Goal: Information Seeking & Learning: Learn about a topic

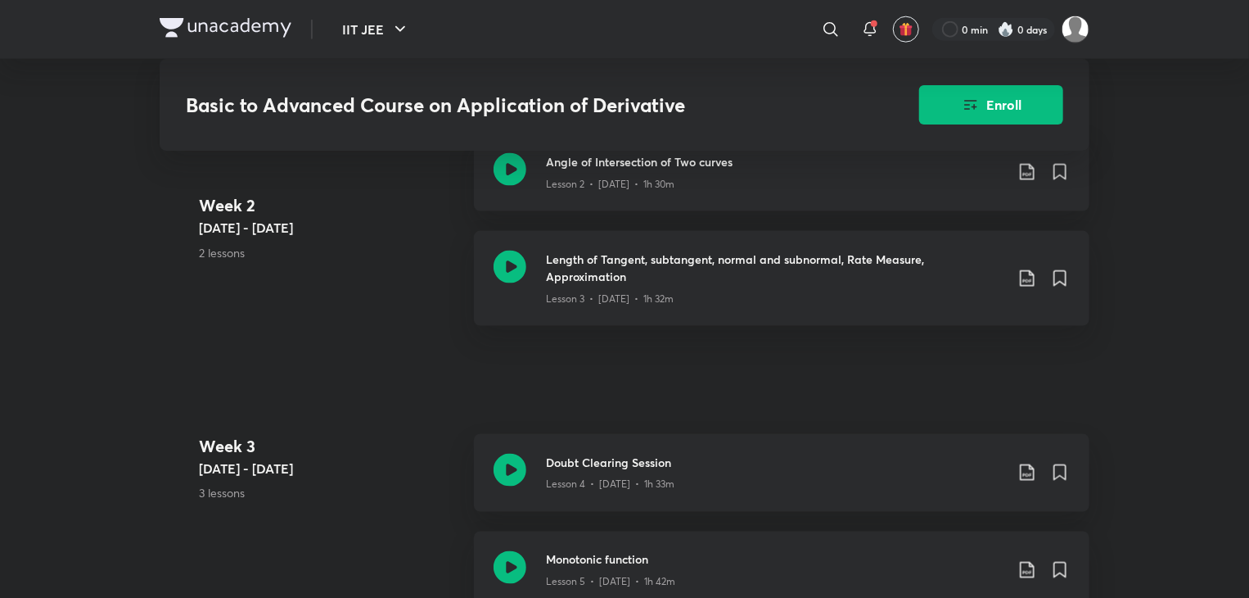
scroll to position [555, 0]
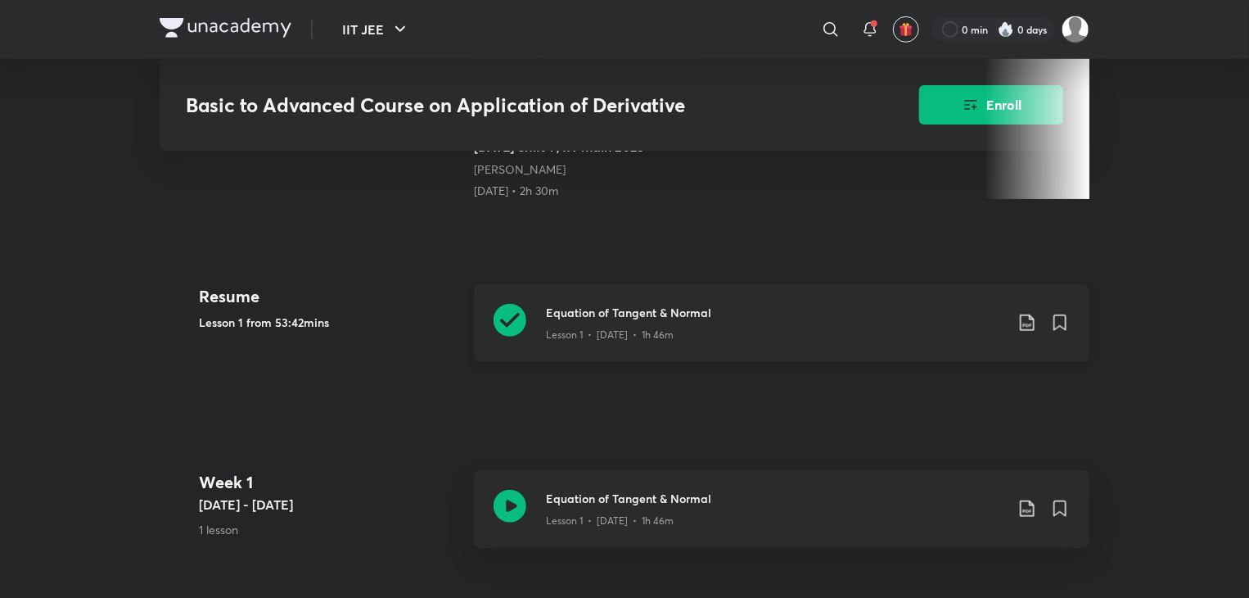
click at [657, 308] on h3 "Equation of Tangent & Normal" at bounding box center [775, 312] width 458 height 17
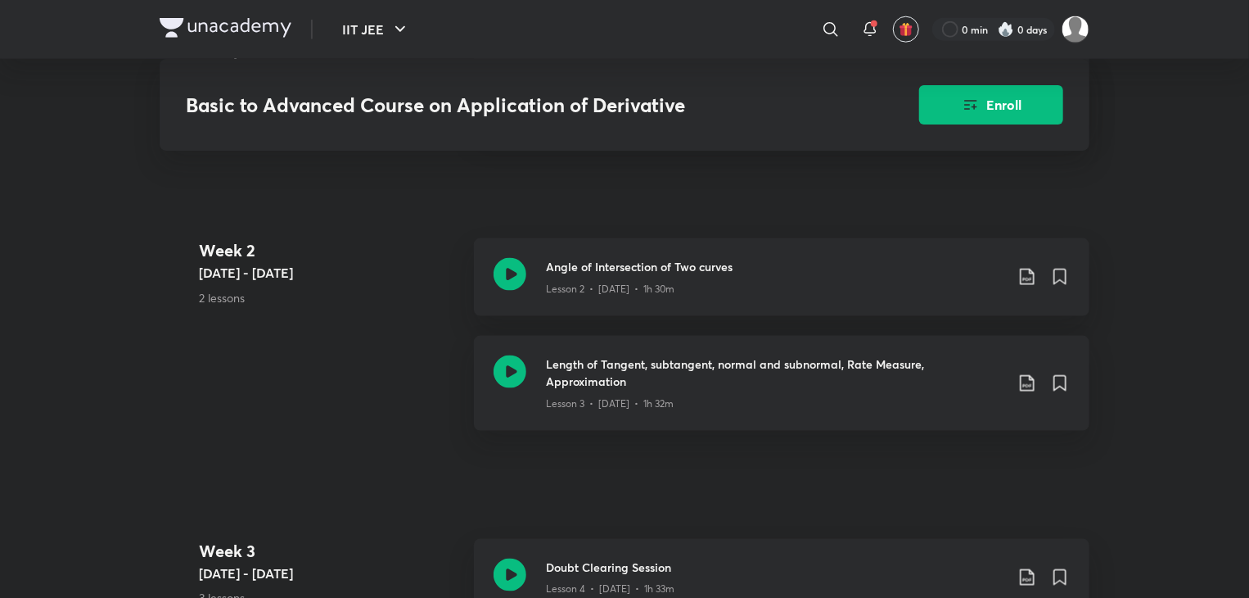
scroll to position [976, 0]
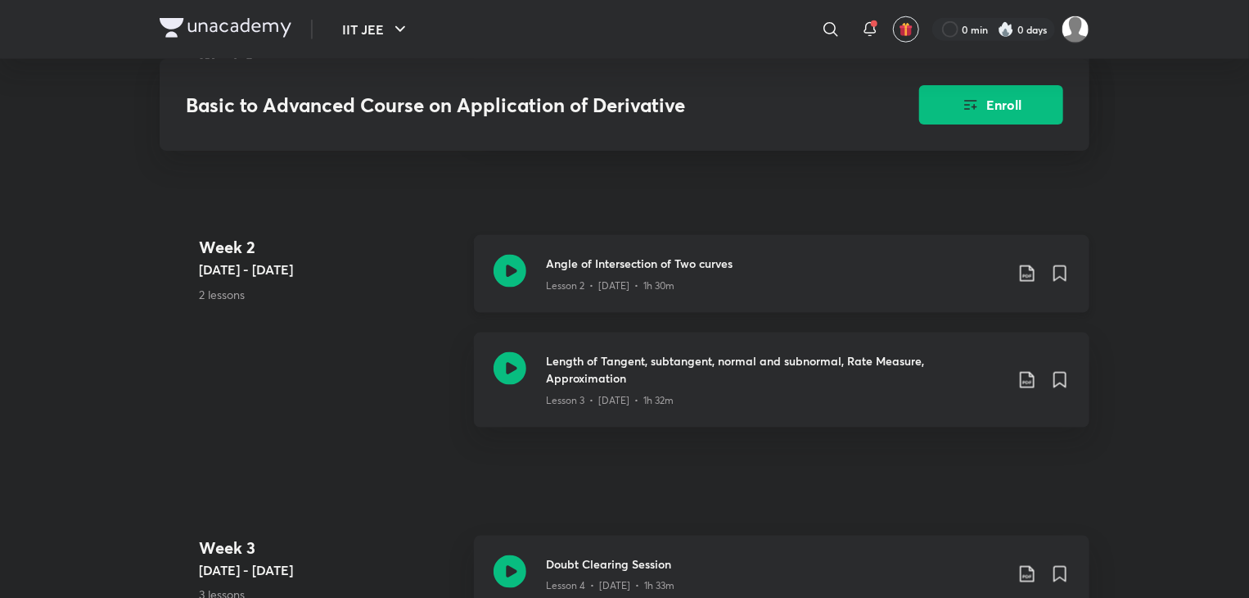
click at [662, 256] on h3 "Angle of Intersection of Two curves" at bounding box center [775, 263] width 458 height 17
